Goal: Information Seeking & Learning: Find specific fact

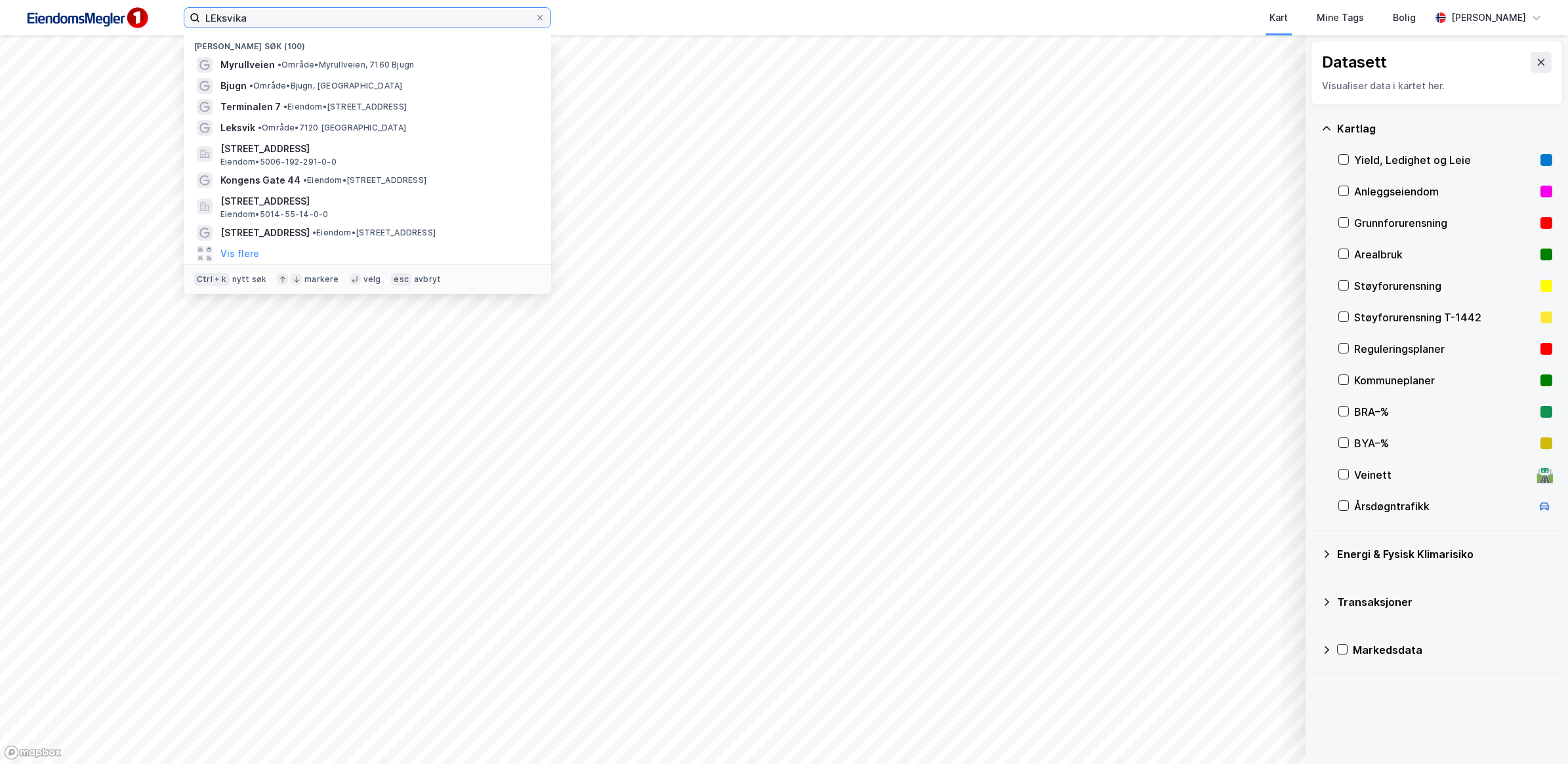
click at [266, 16] on input "LEksvika" at bounding box center [367, 17] width 335 height 20
drag, startPoint x: 171, startPoint y: 12, endPoint x: 147, endPoint y: 15, distance: 24.2
click at [148, 15] on div "LEksvika Nylige søk (100) Myrullveien • Område • Myrullveien, 7160 Bjugn Bjugn …" at bounding box center [784, 17] width 1568 height 36
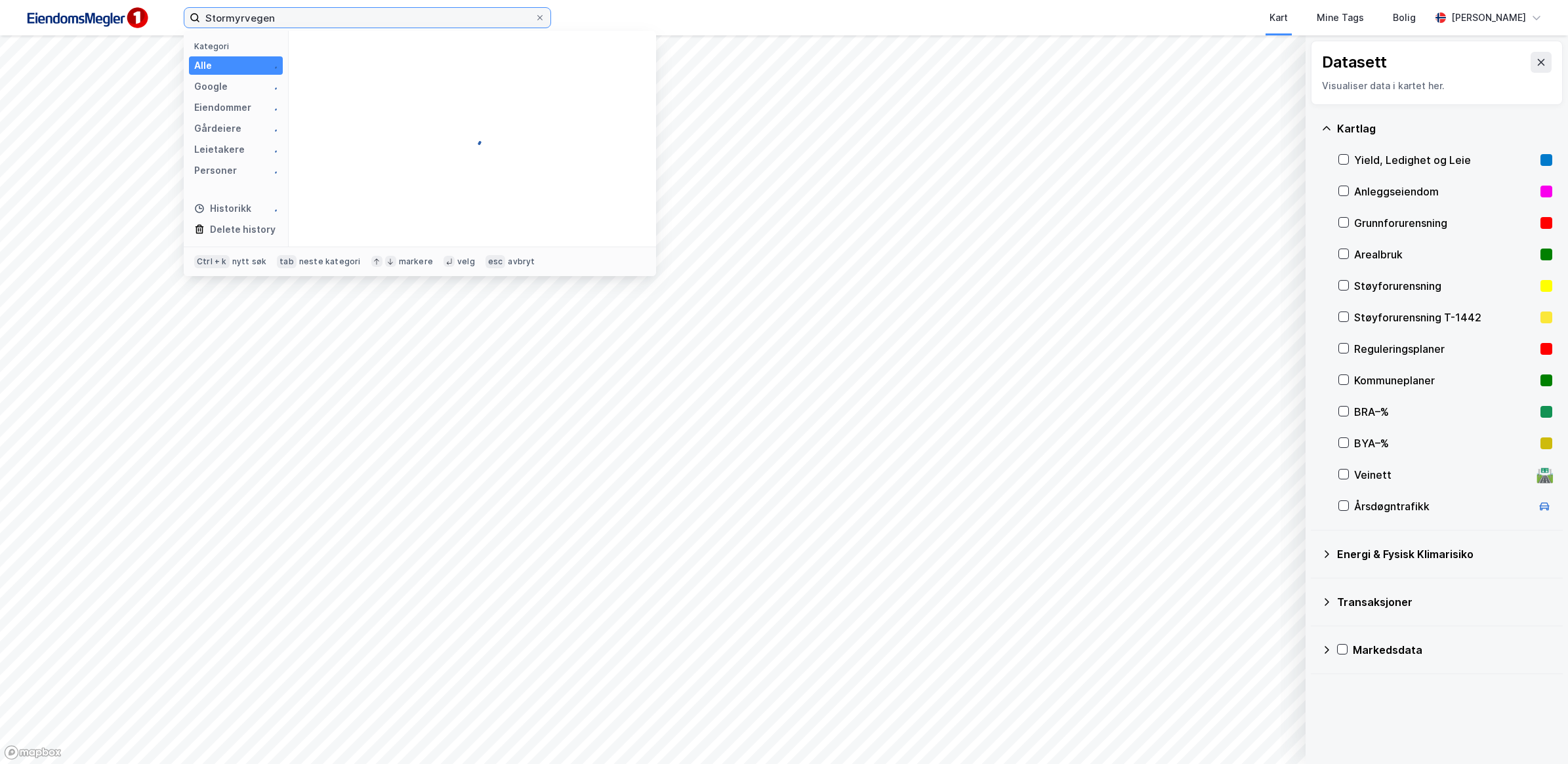
type input "Stormyrvegen"
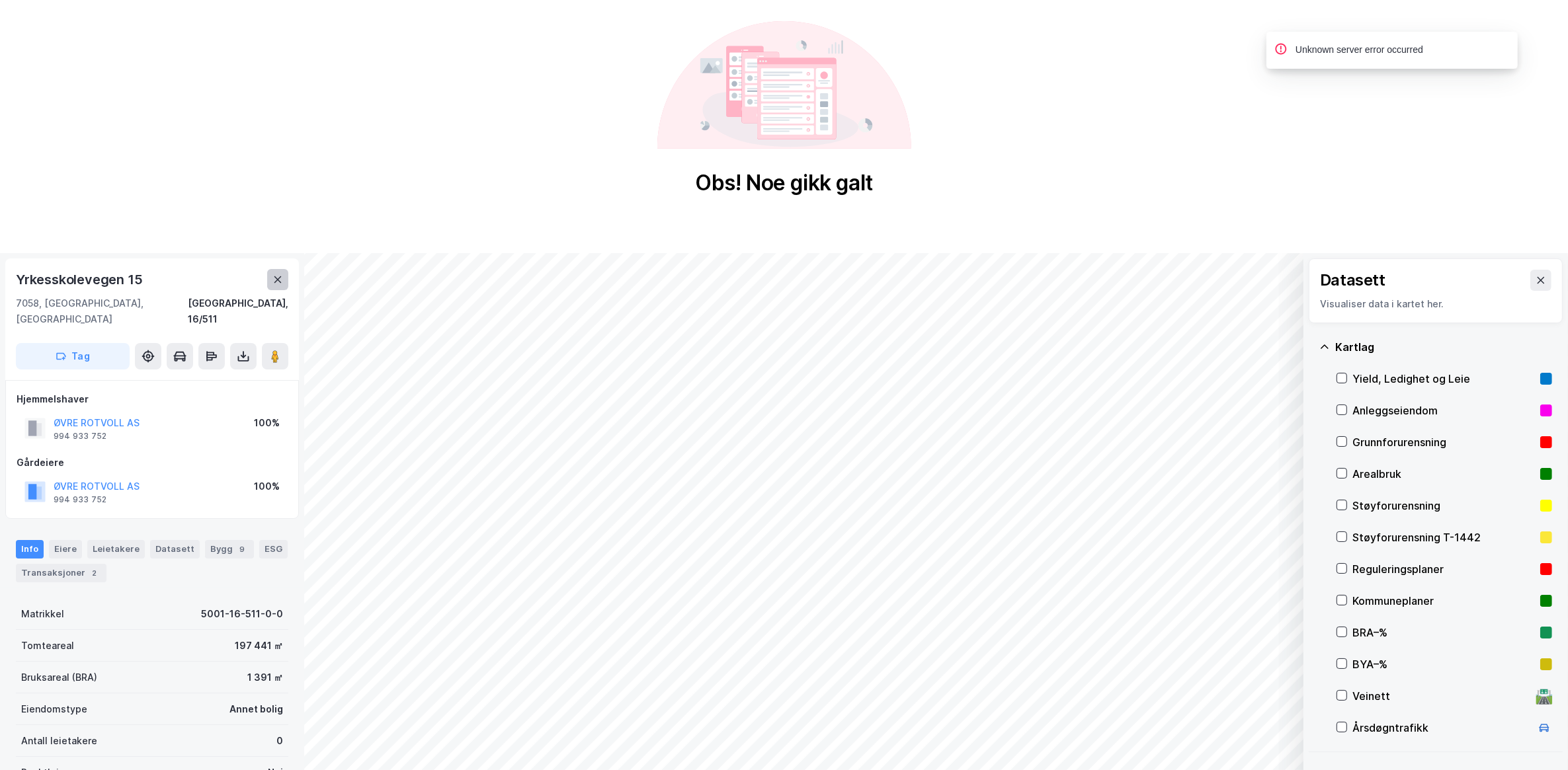
click at [278, 276] on icon at bounding box center [278, 279] width 10 height 10
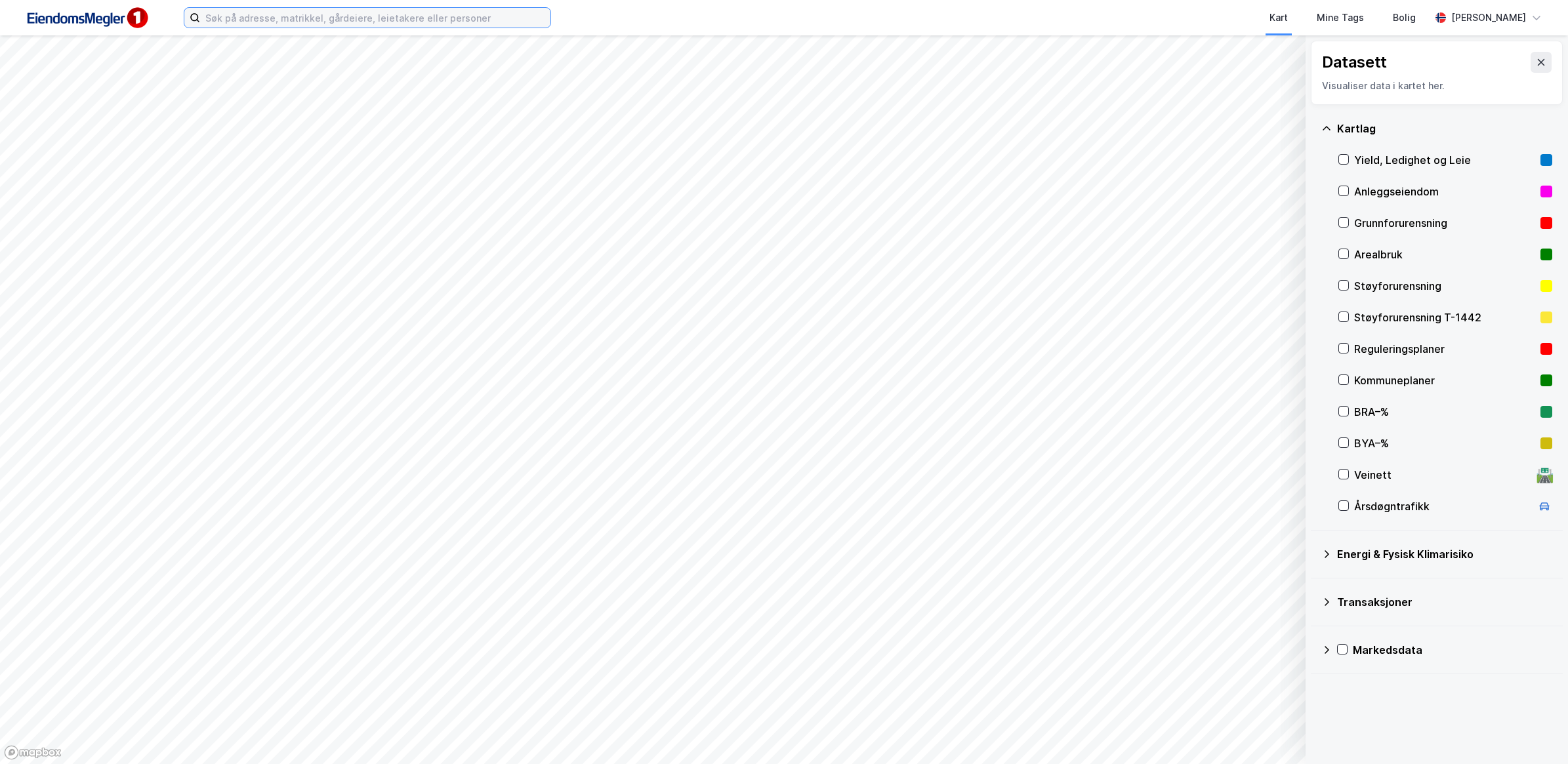
click at [244, 16] on input at bounding box center [375, 17] width 350 height 20
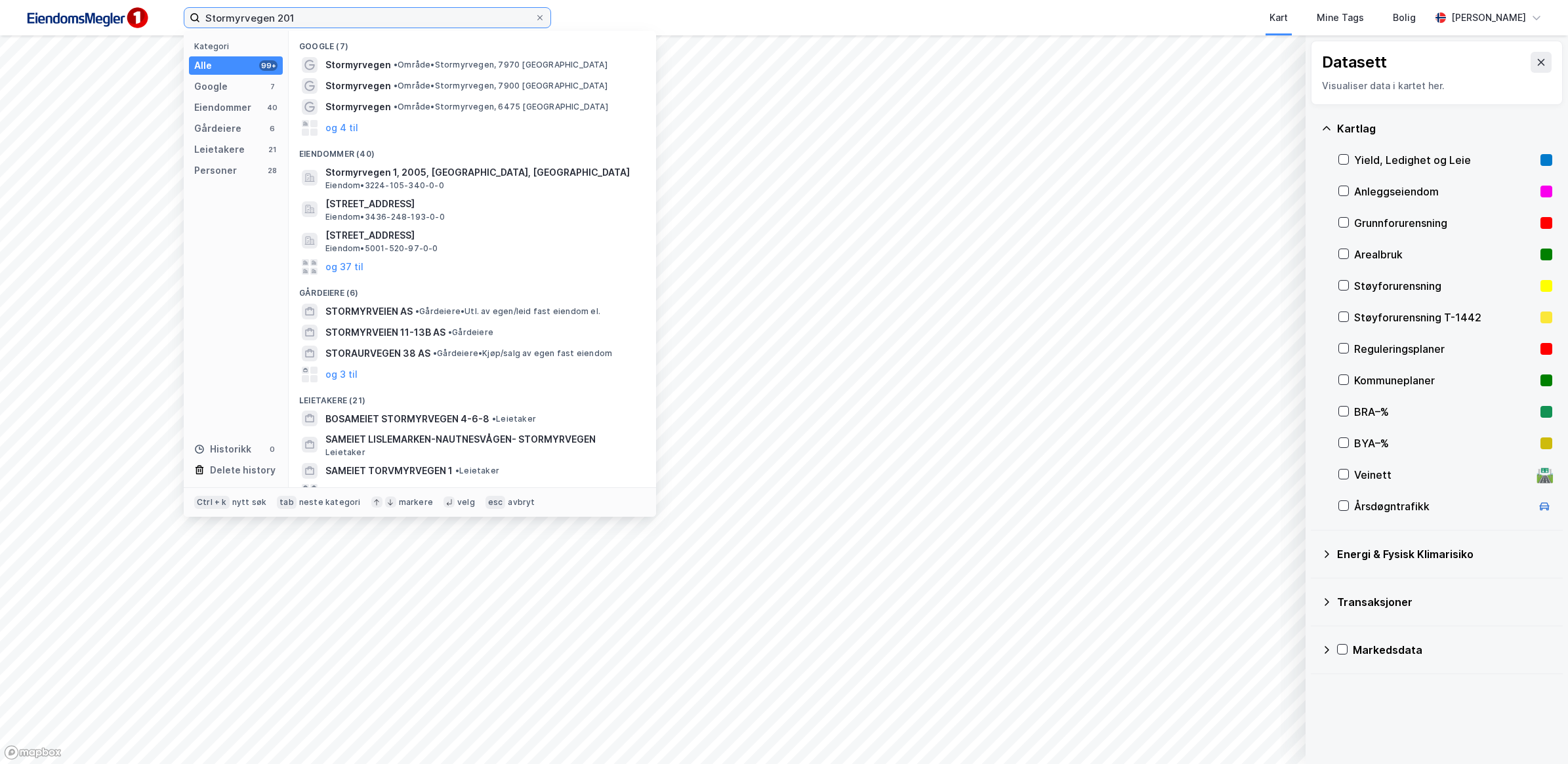
type input "Stormyrvegen 201"
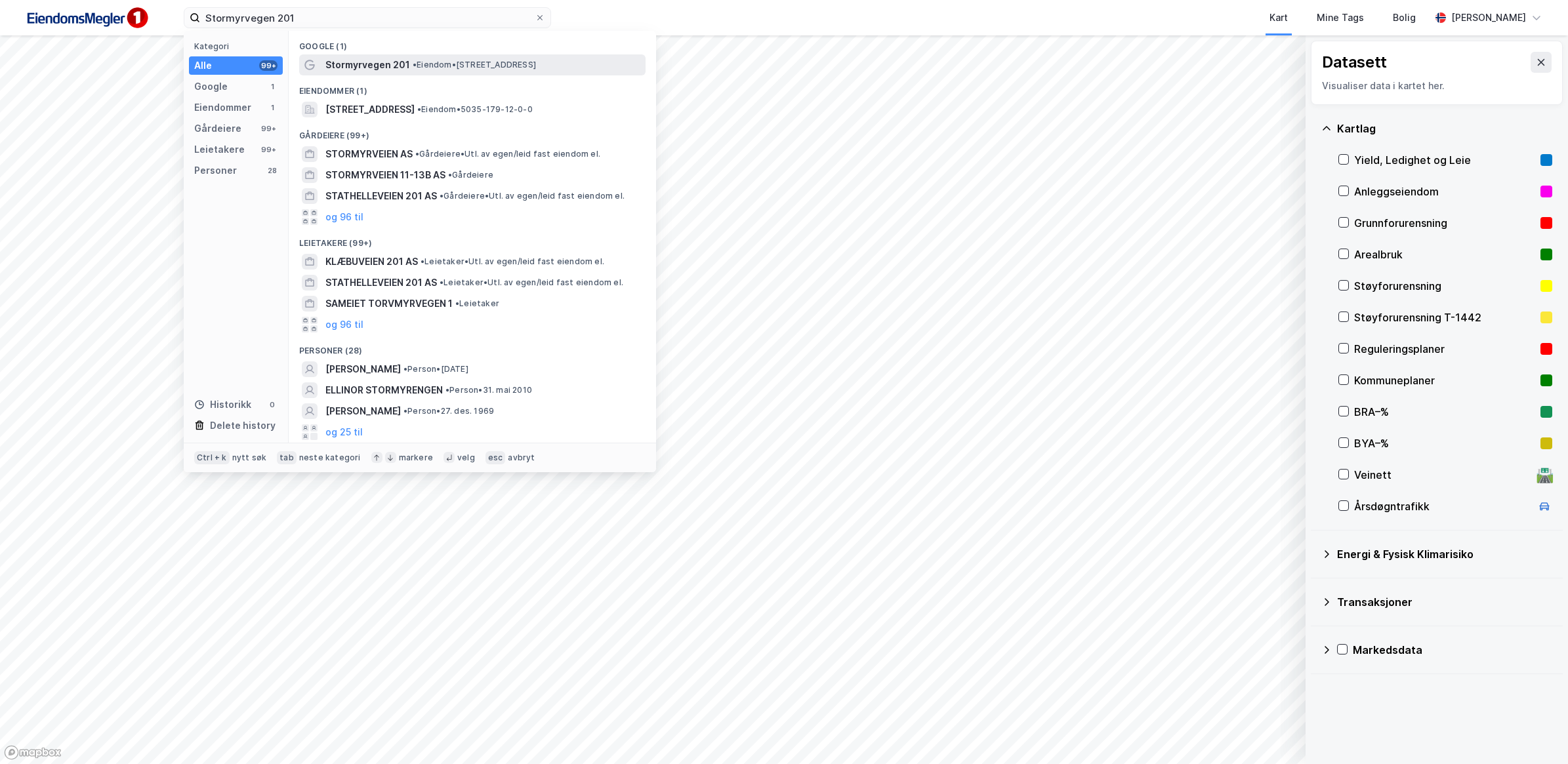
click at [400, 72] on span "Stormyrvegen 201" at bounding box center [368, 65] width 85 height 16
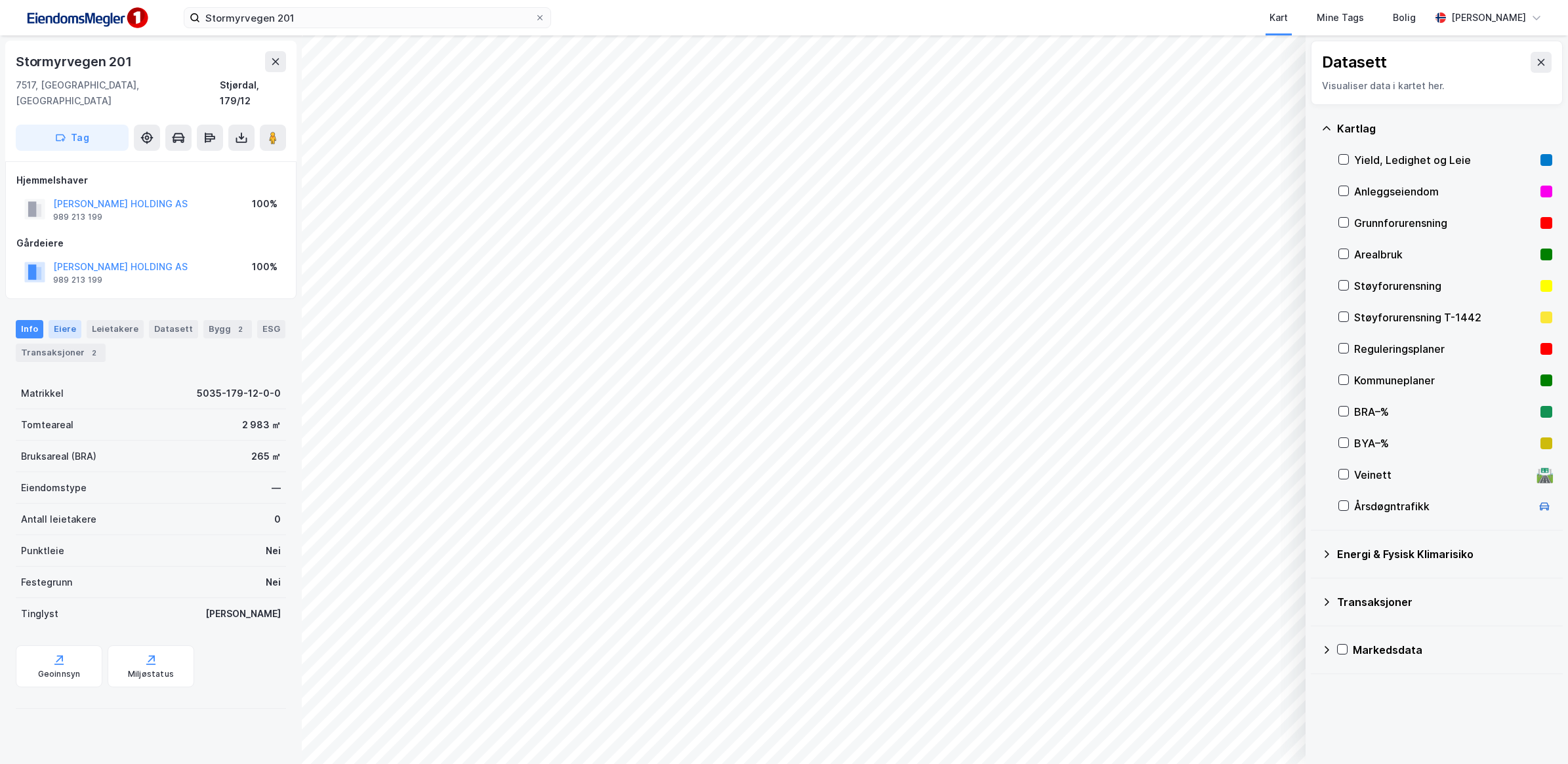
click at [63, 320] on div "Eiere" at bounding box center [65, 329] width 33 height 18
